Goal: Information Seeking & Learning: Learn about a topic

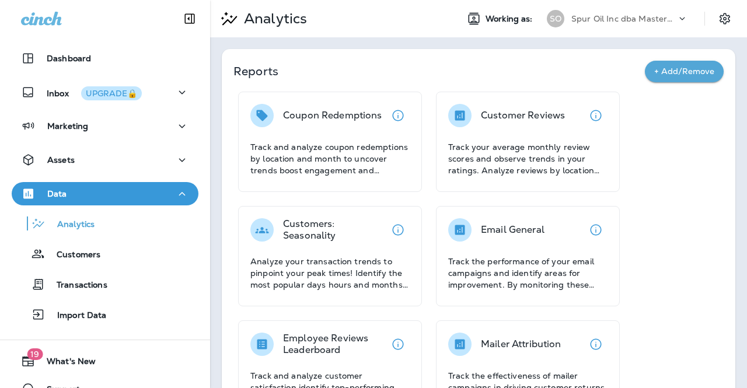
drag, startPoint x: 645, startPoint y: 196, endPoint x: 647, endPoint y: 186, distance: 9.5
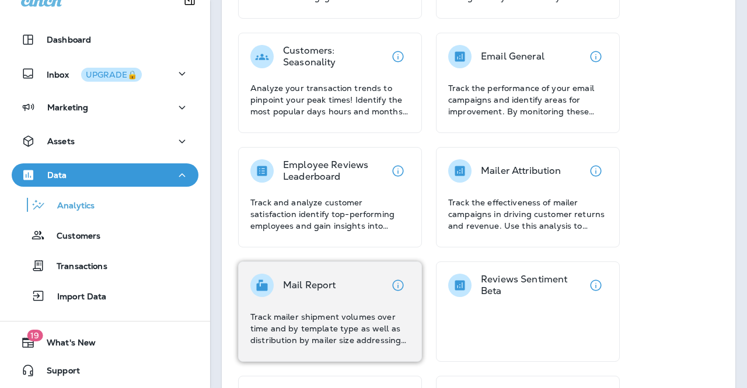
scroll to position [513, 0]
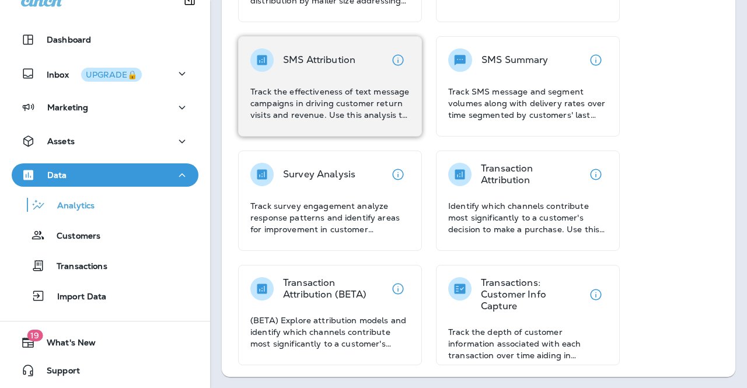
click at [330, 79] on div "SMS Attribution Track the effectiveness of text message campaigns in driving cu…" at bounding box center [329, 84] width 159 height 72
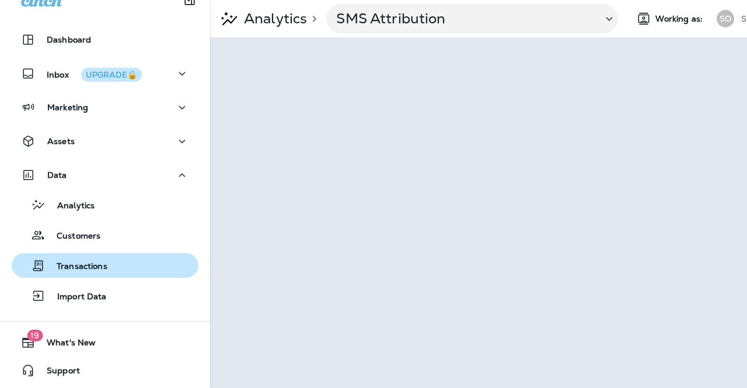
click at [106, 266] on div "Transactions" at bounding box center [104, 266] width 177 height 18
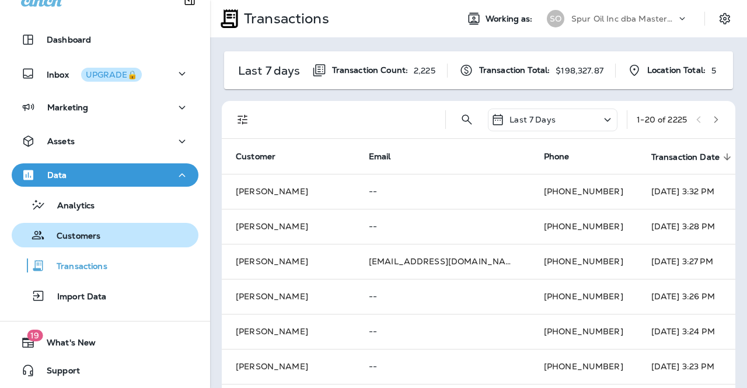
click at [90, 239] on p "Customers" at bounding box center [72, 236] width 55 height 11
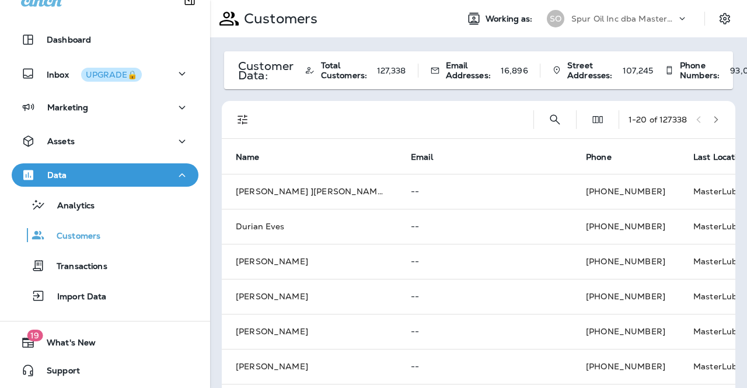
click at [682, 19] on div at bounding box center [687, 22] width 22 height 18
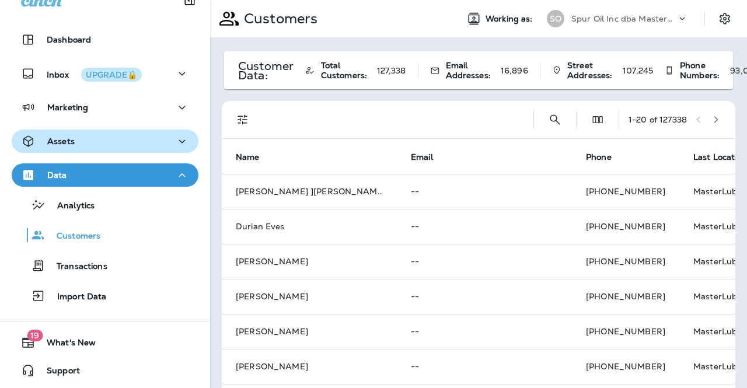
click at [117, 148] on button "Assets" at bounding box center [105, 141] width 187 height 23
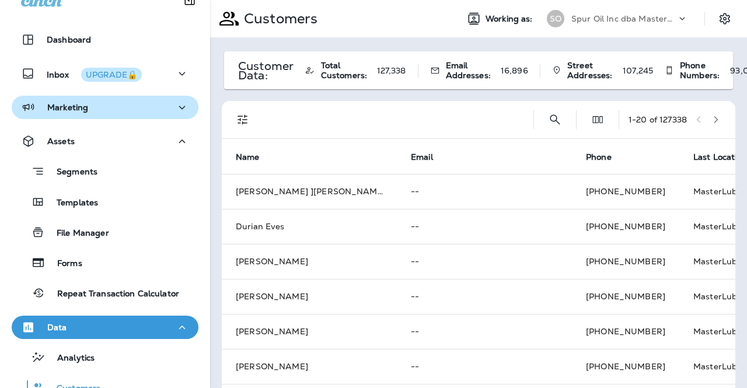
click at [137, 104] on div "Marketing" at bounding box center [105, 107] width 168 height 15
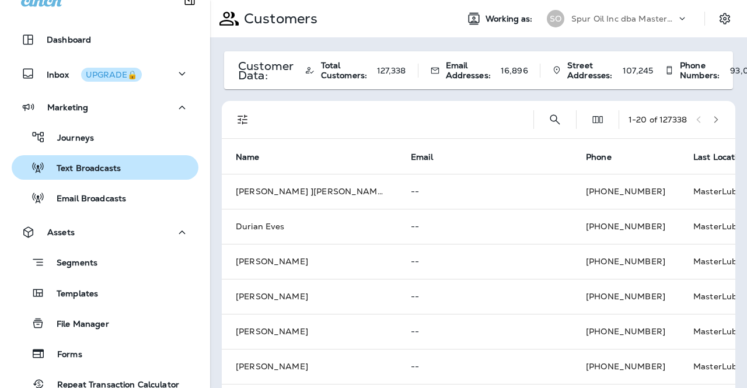
click at [128, 178] on button "Text Broadcasts" at bounding box center [105, 167] width 187 height 25
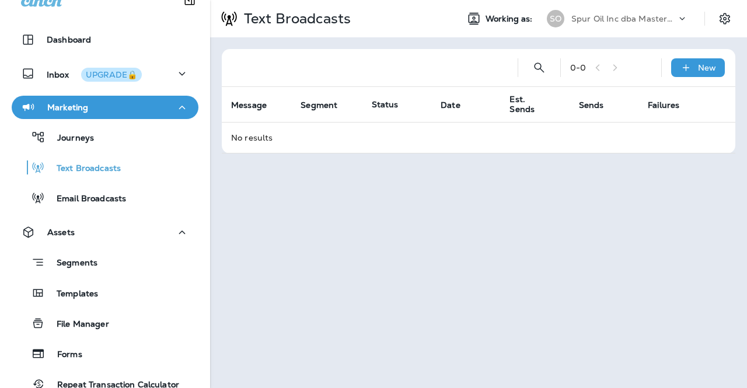
click at [104, 150] on div "Journeys Text Broadcasts Email Broadcasts" at bounding box center [105, 164] width 187 height 91
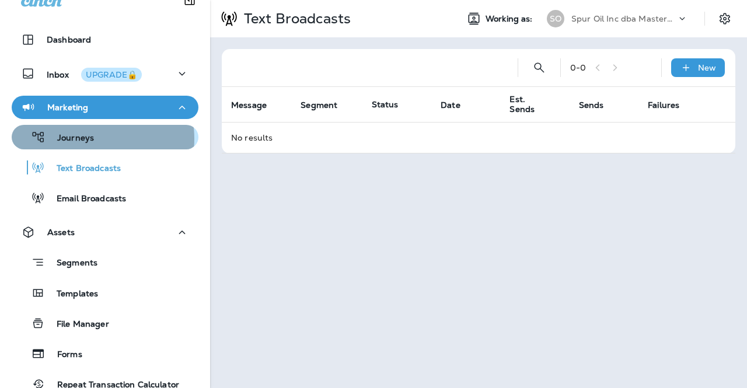
click at [93, 138] on div "Journeys" at bounding box center [104, 137] width 177 height 18
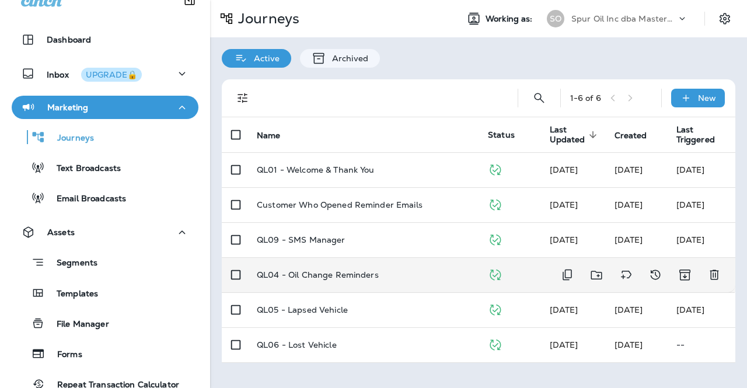
click at [325, 284] on td "QL04 - Oil Change Reminders" at bounding box center [362, 274] width 231 height 35
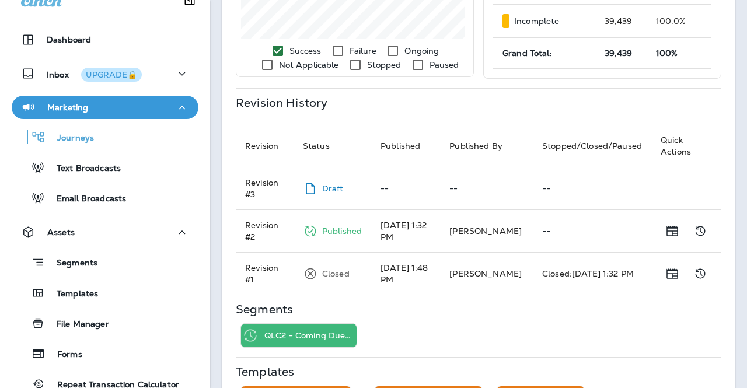
scroll to position [428, 0]
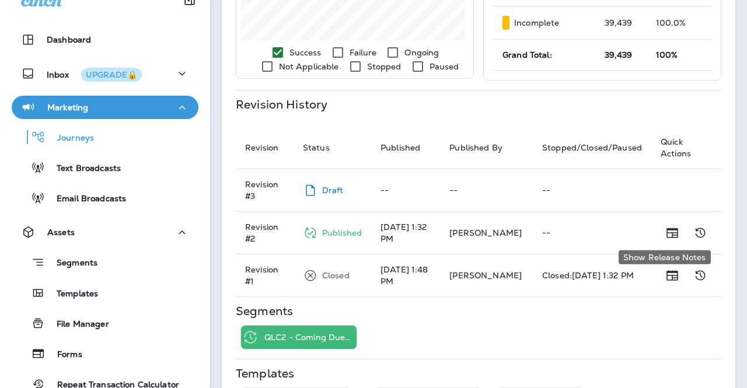
click at [672, 229] on button "Show Release Notes" at bounding box center [672, 232] width 23 height 23
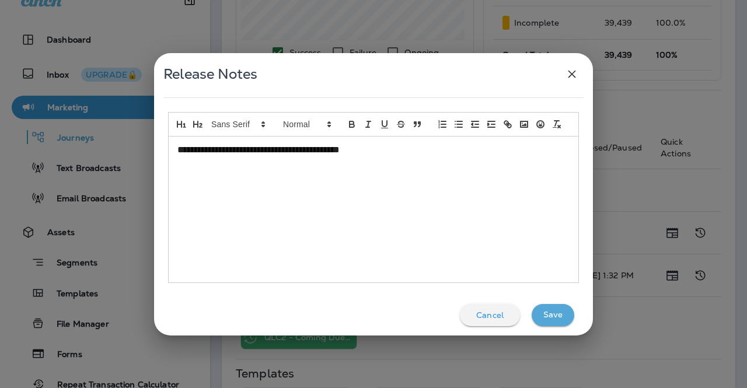
click at [567, 80] on icon "button" at bounding box center [572, 74] width 14 height 14
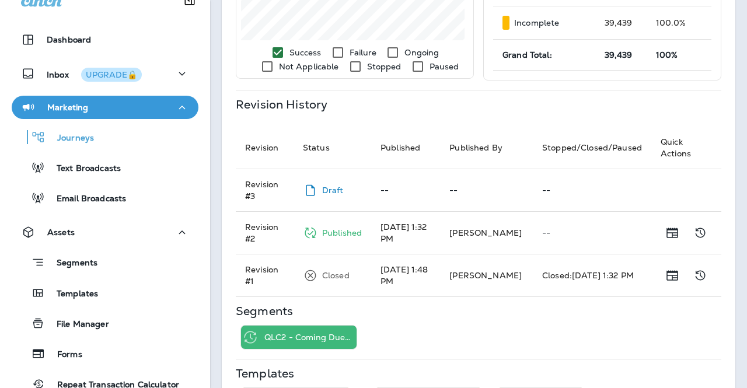
scroll to position [477, 0]
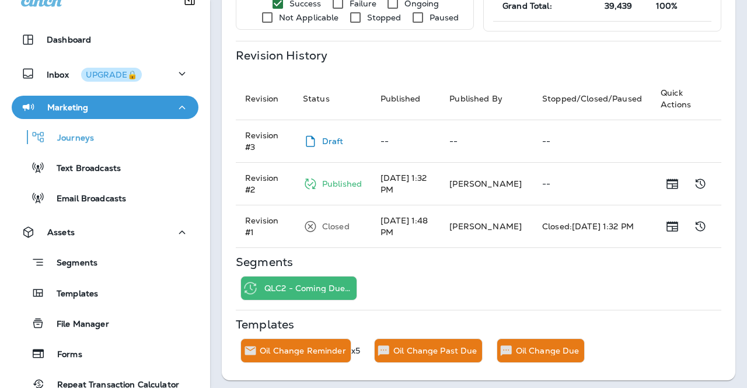
click at [333, 347] on p "Oil Change Reminder" at bounding box center [303, 350] width 86 height 9
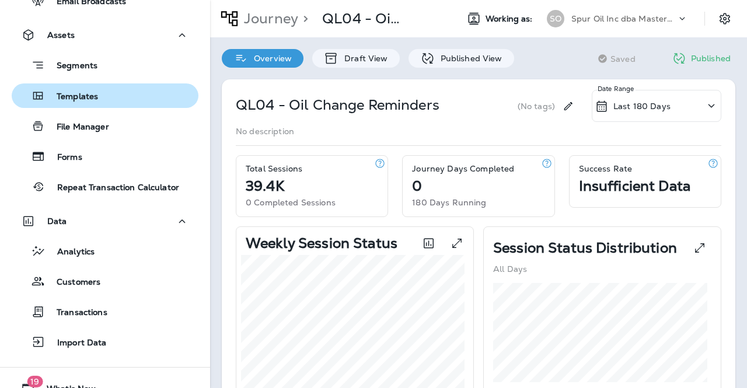
scroll to position [216, 0]
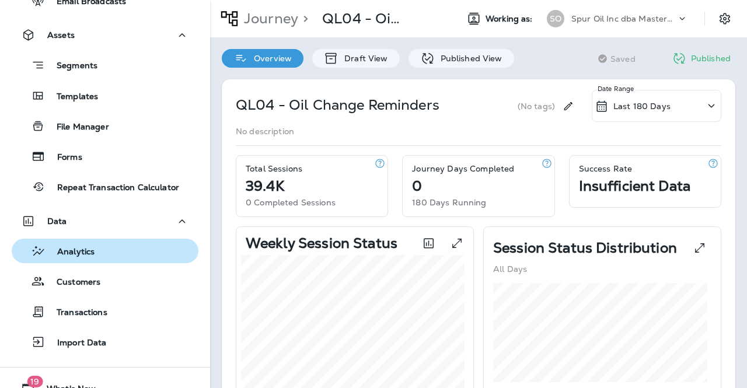
click at [101, 243] on div "Analytics" at bounding box center [104, 251] width 177 height 18
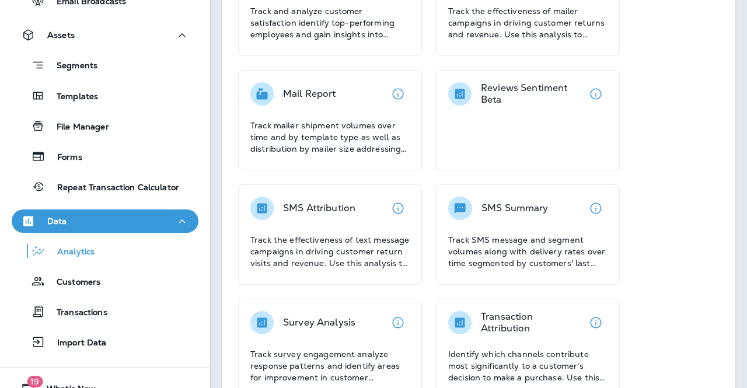
scroll to position [364, 0]
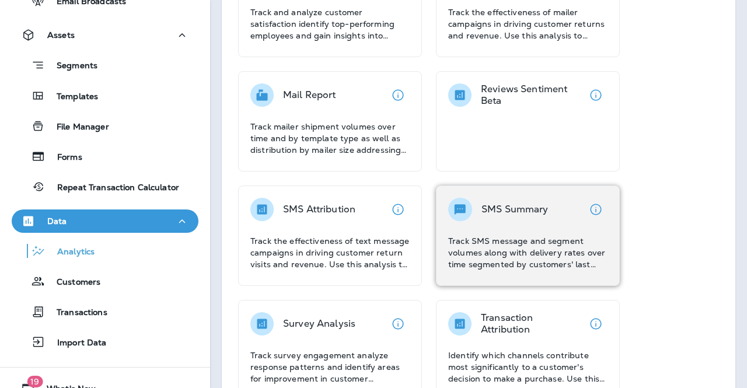
click at [517, 214] on p "SMS Summary" at bounding box center [515, 210] width 67 height 12
